Goal: Navigation & Orientation: Find specific page/section

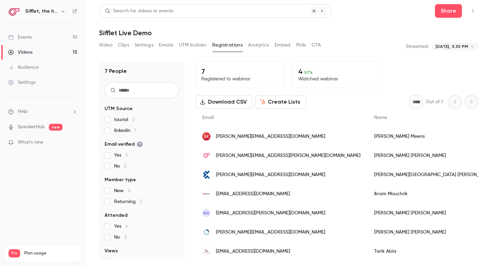
click at [52, 34] on link "Events 10" at bounding box center [42, 37] width 85 height 15
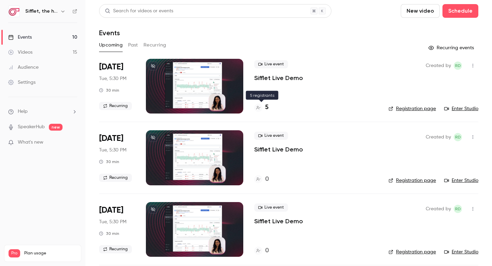
click at [264, 105] on div "5" at bounding box center [261, 107] width 14 height 9
